Goal: Task Accomplishment & Management: Use online tool/utility

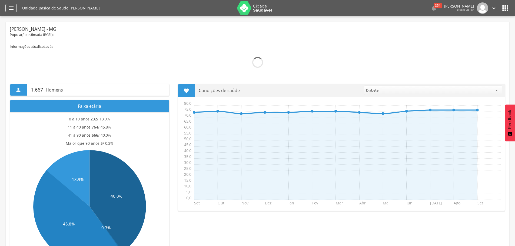
click at [9, 10] on icon "" at bounding box center [11, 8] width 6 height 6
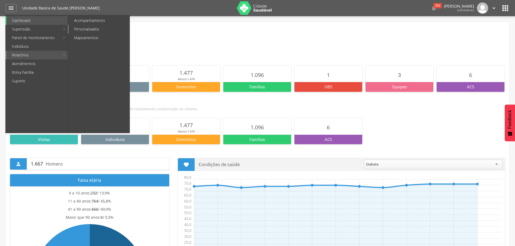
click at [86, 29] on link "Personalizados" at bounding box center [99, 29] width 61 height 9
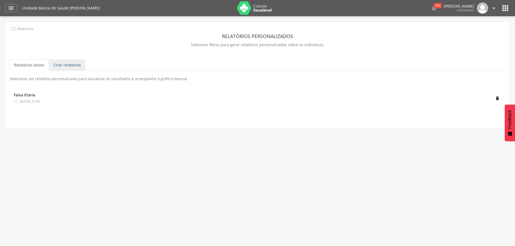
click at [64, 63] on link "Criar relatórios" at bounding box center [67, 64] width 36 height 11
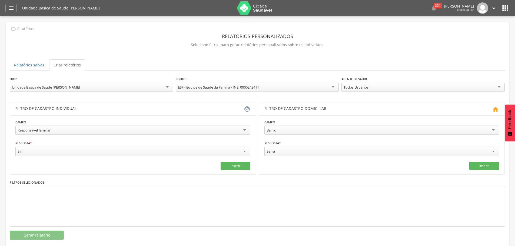
click at [51, 129] on div "Responsável familiar" at bounding box center [34, 130] width 33 height 5
click at [43, 155] on input "text" at bounding box center [73, 151] width 116 height 9
type input "*"
click at [205, 148] on input "text" at bounding box center [192, 151] width 116 height 9
type input "*"
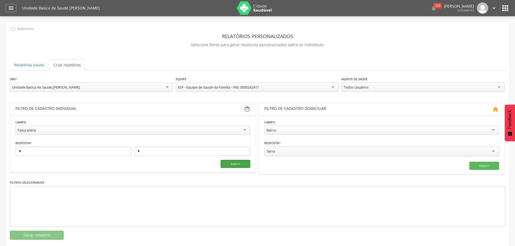
click at [242, 163] on button "Inserir" at bounding box center [235, 164] width 30 height 8
click at [43, 236] on button "Gerar relatório" at bounding box center [37, 235] width 54 height 9
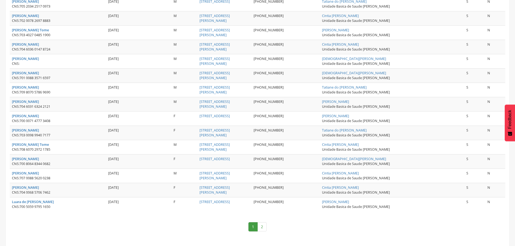
scroll to position [706, 0]
click at [260, 224] on link "2" at bounding box center [261, 225] width 9 height 9
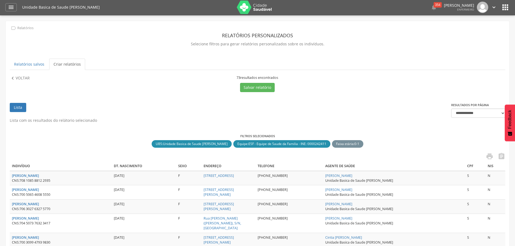
scroll to position [0, 0]
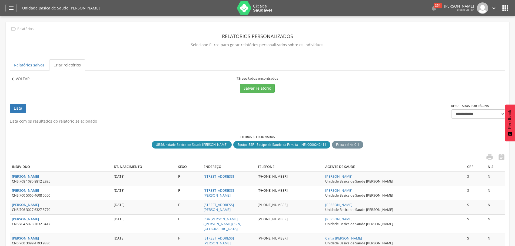
click at [24, 79] on p "Voltar" at bounding box center [23, 79] width 14 height 6
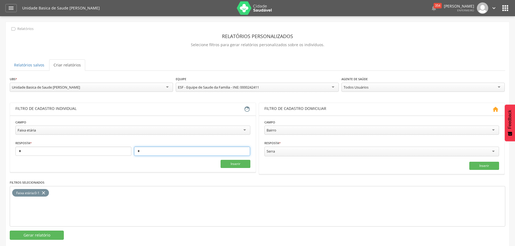
click at [148, 150] on input "*" at bounding box center [192, 151] width 116 height 9
type input "*"
click at [45, 191] on icon "close" at bounding box center [43, 193] width 5 height 8
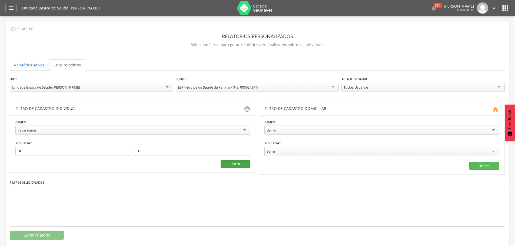
click at [234, 166] on button "Inserir" at bounding box center [235, 164] width 30 height 8
click at [33, 234] on button "Gerar relatório" at bounding box center [37, 235] width 54 height 9
